Goal: Task Accomplishment & Management: Complete application form

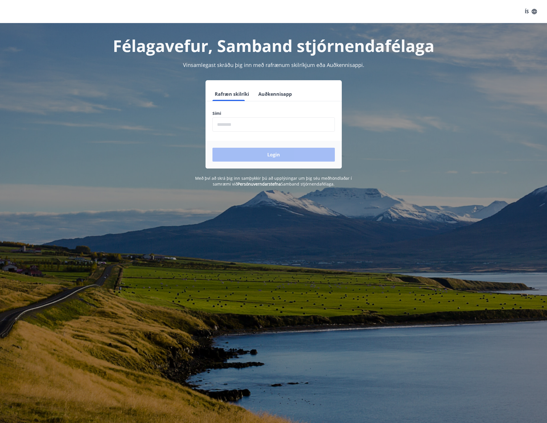
click at [253, 124] on input "phone" at bounding box center [273, 124] width 122 height 14
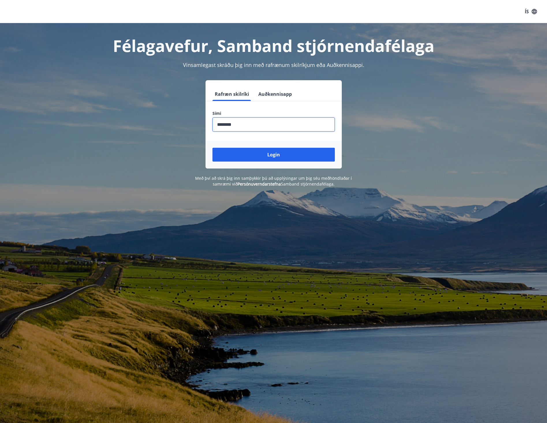
type input "********"
click at [212, 148] on button "Login" at bounding box center [273, 155] width 122 height 14
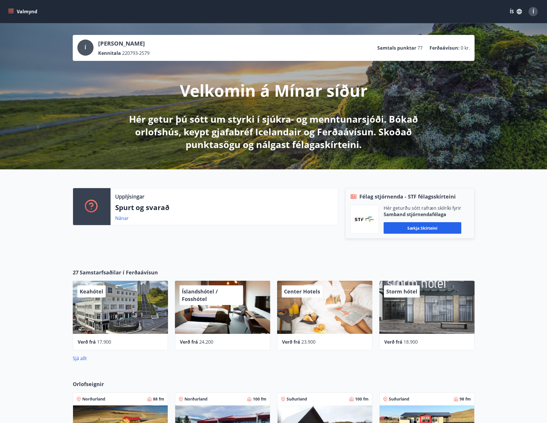
click at [6, 13] on div "Valmynd ÍS Í" at bounding box center [273, 11] width 547 height 23
click at [13, 9] on icon "menu" at bounding box center [11, 9] width 6 height 1
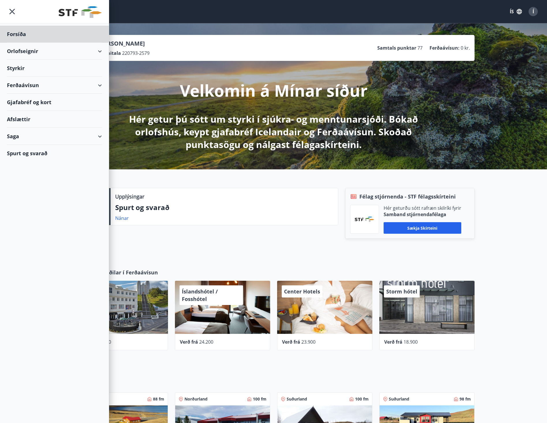
click at [32, 71] on div "Styrkir" at bounding box center [54, 68] width 95 height 17
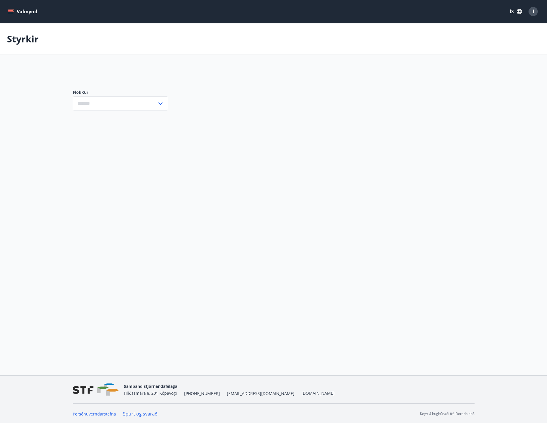
type input "***"
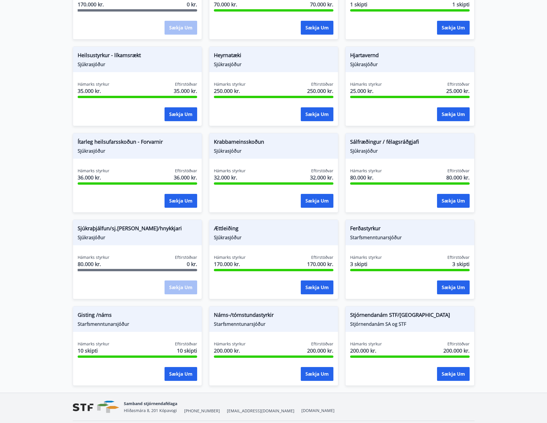
scroll to position [288, 0]
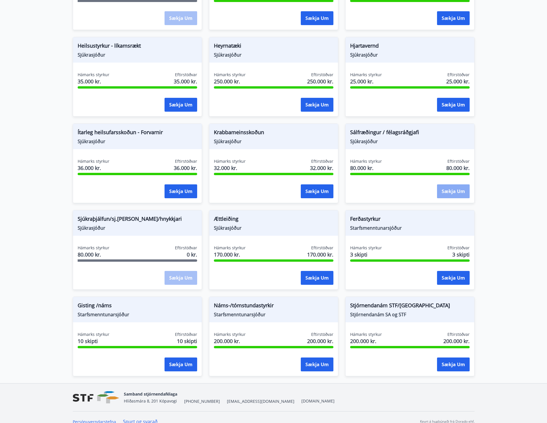
click at [450, 191] on button "Sækja um" at bounding box center [453, 191] width 33 height 14
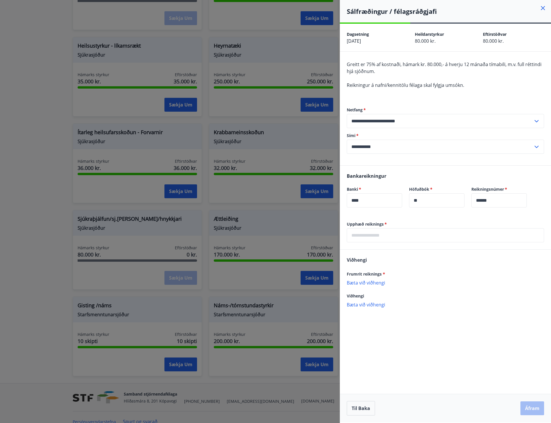
click at [398, 234] on input "text" at bounding box center [445, 235] width 197 height 14
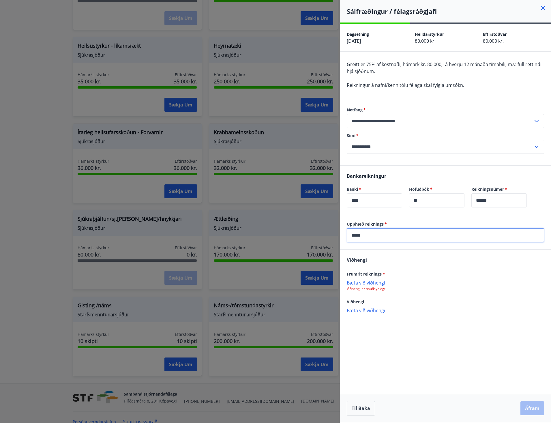
type input "*****"
click at [367, 282] on p "Bæta við viðhengi" at bounding box center [445, 282] width 197 height 6
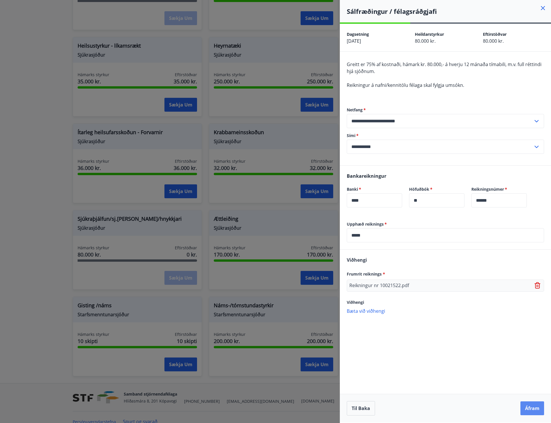
click at [533, 410] on button "Áfram" at bounding box center [532, 408] width 24 height 14
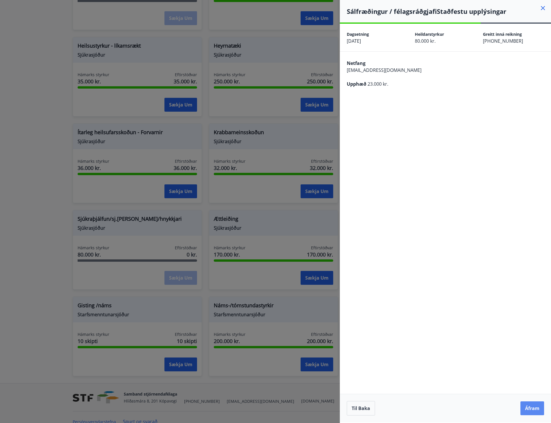
click at [534, 407] on button "Áfram" at bounding box center [532, 408] width 24 height 14
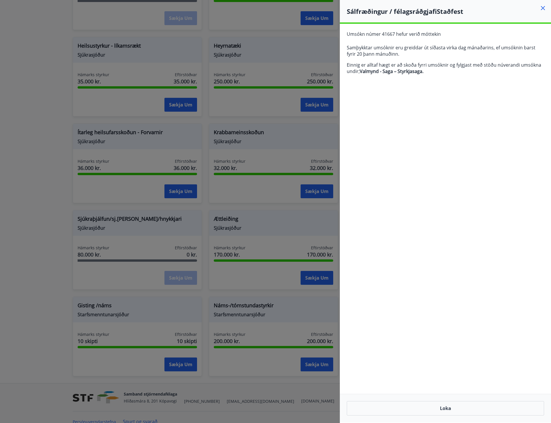
click at [292, 153] on div at bounding box center [275, 211] width 551 height 423
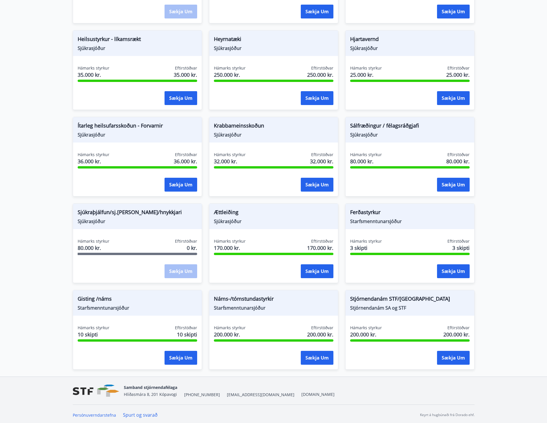
scroll to position [297, 0]
